Goal: Navigation & Orientation: Find specific page/section

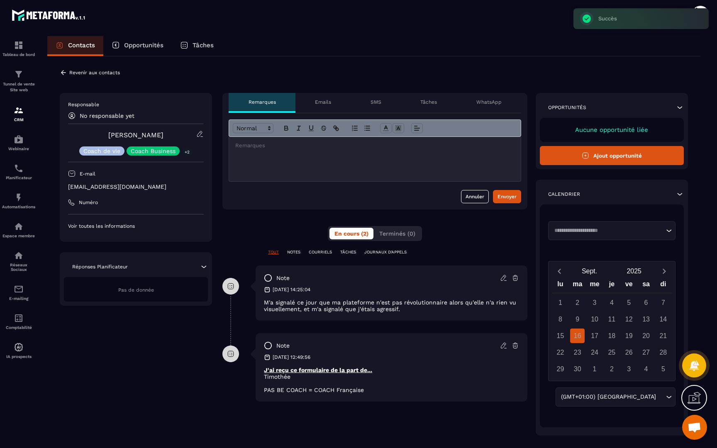
scroll to position [1201, 0]
click at [99, 227] on p "Voir toutes les informations" at bounding box center [136, 226] width 136 height 7
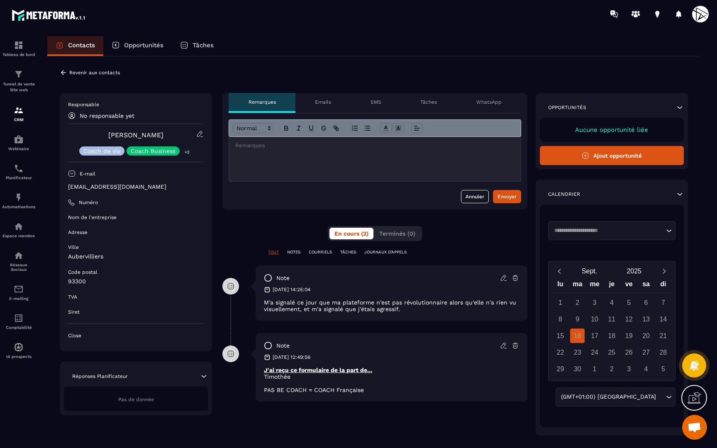
click at [488, 98] on div "WhatsApp" at bounding box center [488, 103] width 65 height 20
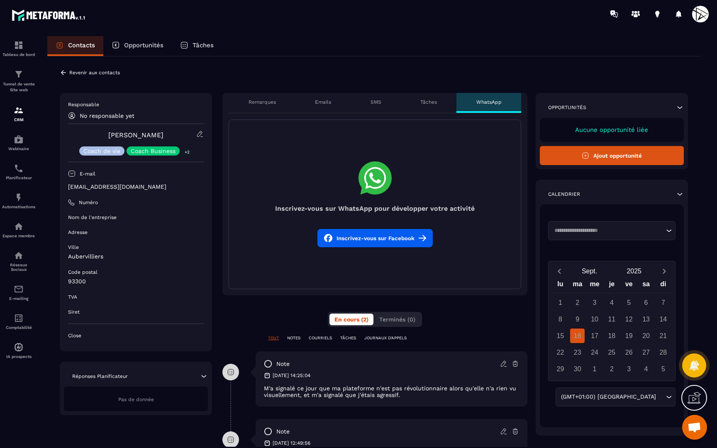
click at [442, 97] on div "Tâches" at bounding box center [429, 103] width 56 height 20
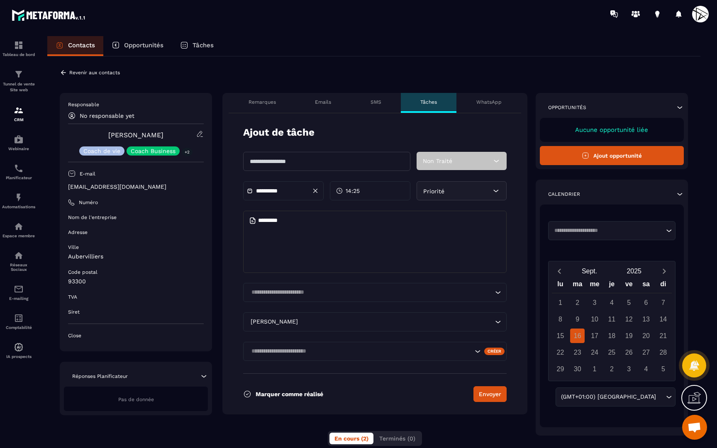
click at [386, 100] on div "SMS" at bounding box center [376, 103] width 50 height 20
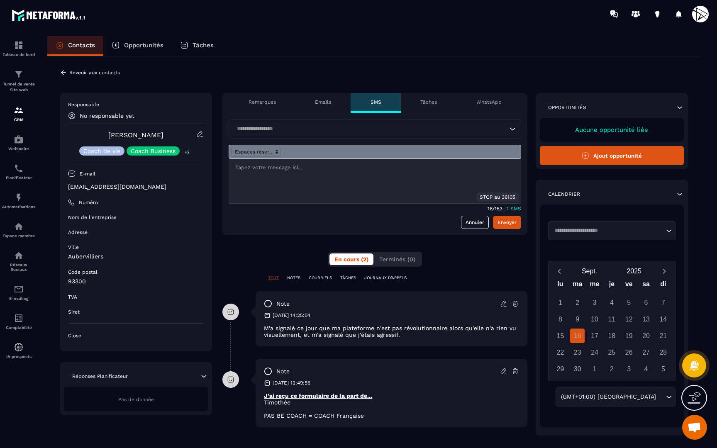
click at [339, 98] on div "Emails" at bounding box center [323, 103] width 56 height 20
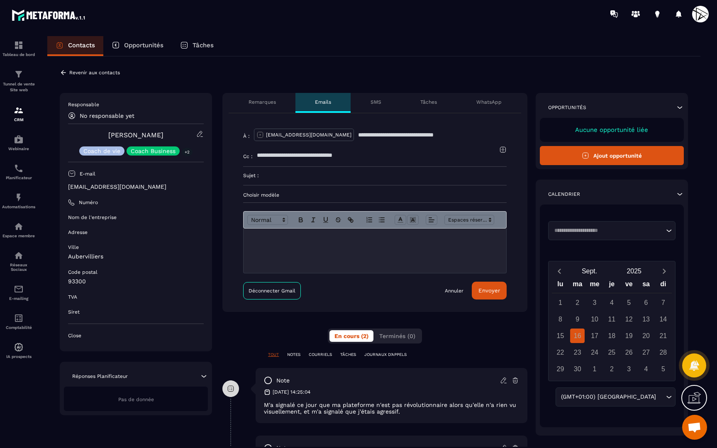
click at [261, 106] on div "Remarques" at bounding box center [262, 103] width 67 height 20
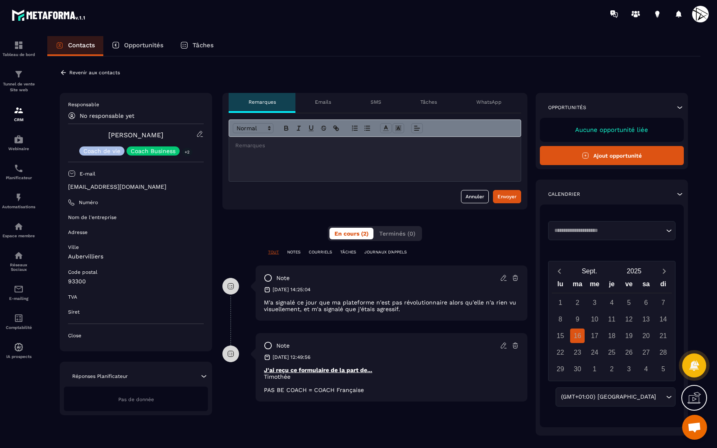
click at [79, 377] on p "Réponses Planificateur" at bounding box center [100, 376] width 56 height 7
click at [82, 377] on p "Réponses Planificateur" at bounding box center [100, 376] width 56 height 7
click at [26, 51] on div "Tableau de bord" at bounding box center [18, 48] width 33 height 17
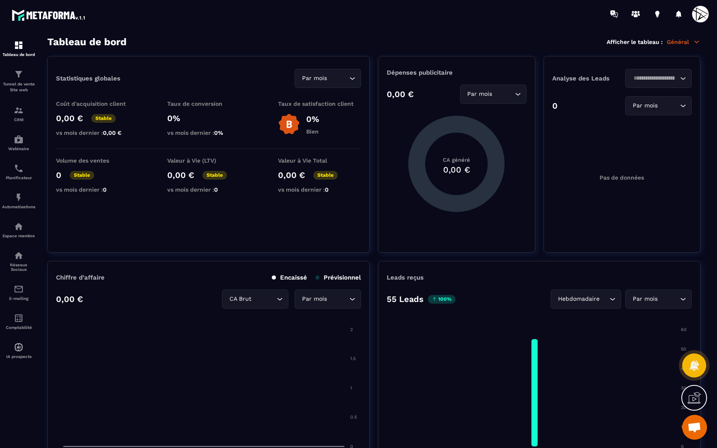
click at [686, 39] on p "Général" at bounding box center [684, 41] width 34 height 7
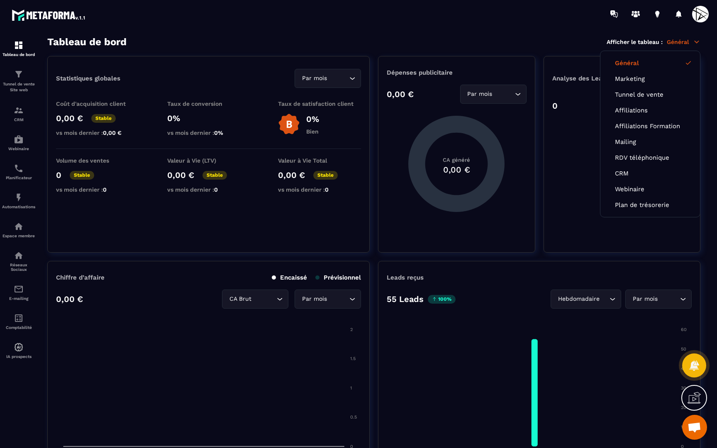
click at [521, 27] on div at bounding box center [408, 14] width 620 height 28
